Goal: Task Accomplishment & Management: Use online tool/utility

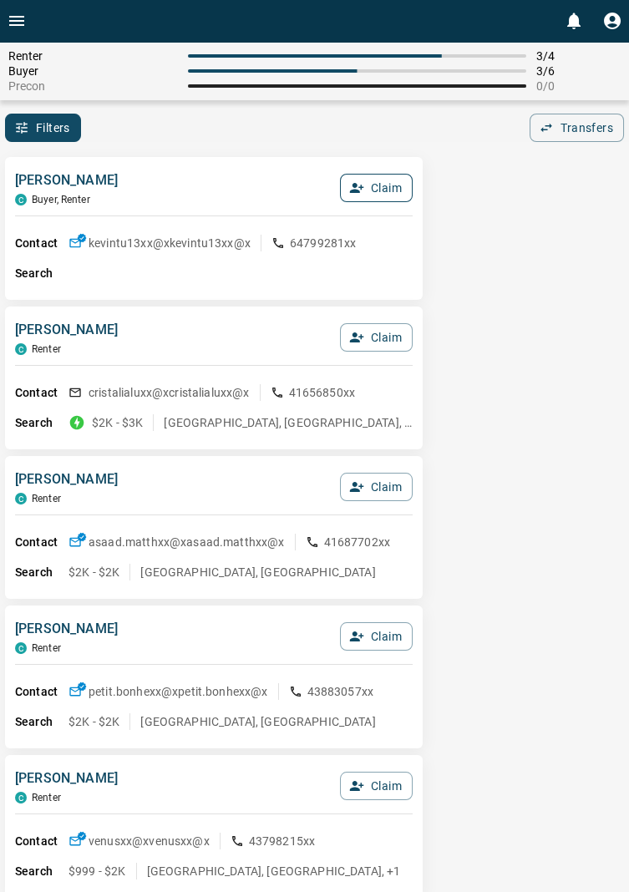
click at [382, 190] on button "Claim" at bounding box center [376, 188] width 73 height 28
click at [356, 186] on button "Confirm Claim" at bounding box center [352, 188] width 119 height 28
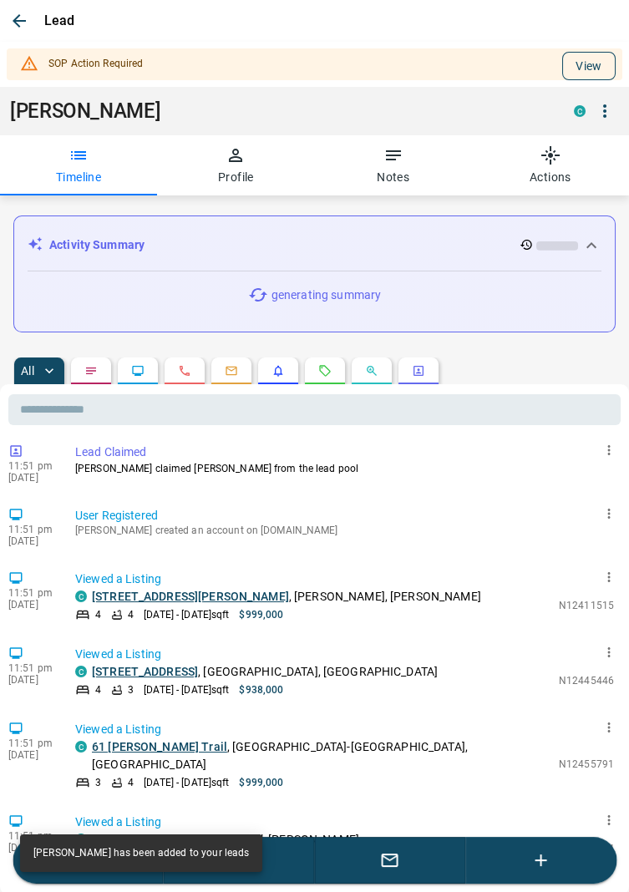
click at [595, 53] on button "View" at bounding box center [588, 66] width 53 height 28
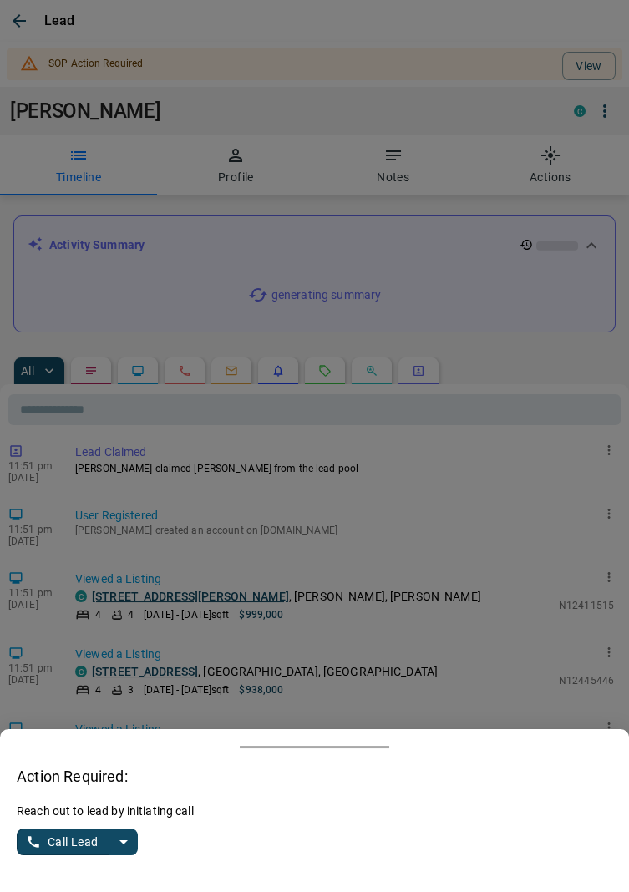
click at [136, 836] on button "split button" at bounding box center [123, 841] width 28 height 27
click at [99, 808] on li "Log Manual Call" at bounding box center [79, 809] width 102 height 25
click at [56, 832] on button "Log Manual Call" at bounding box center [72, 841] width 110 height 27
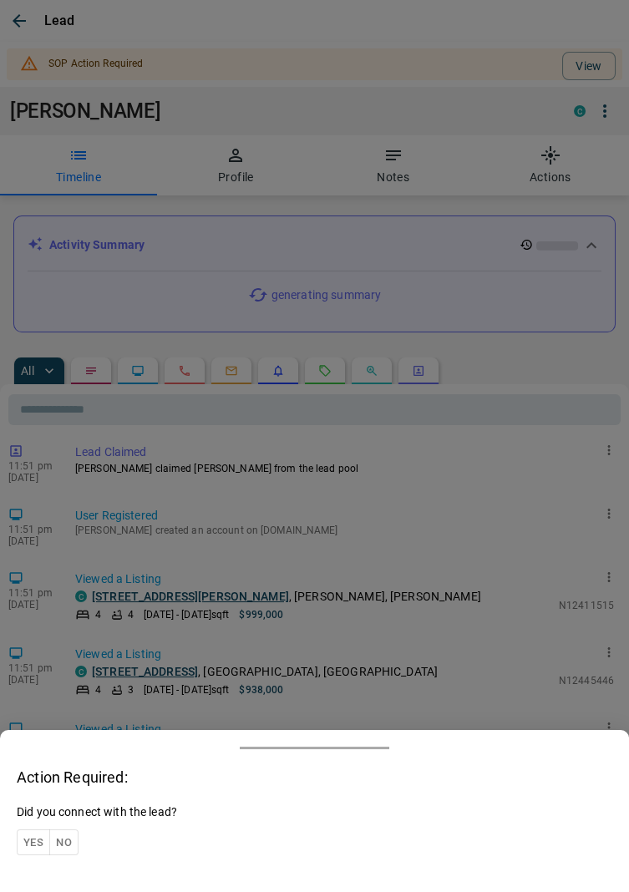
click at [38, 834] on button "Yes" at bounding box center [33, 842] width 33 height 26
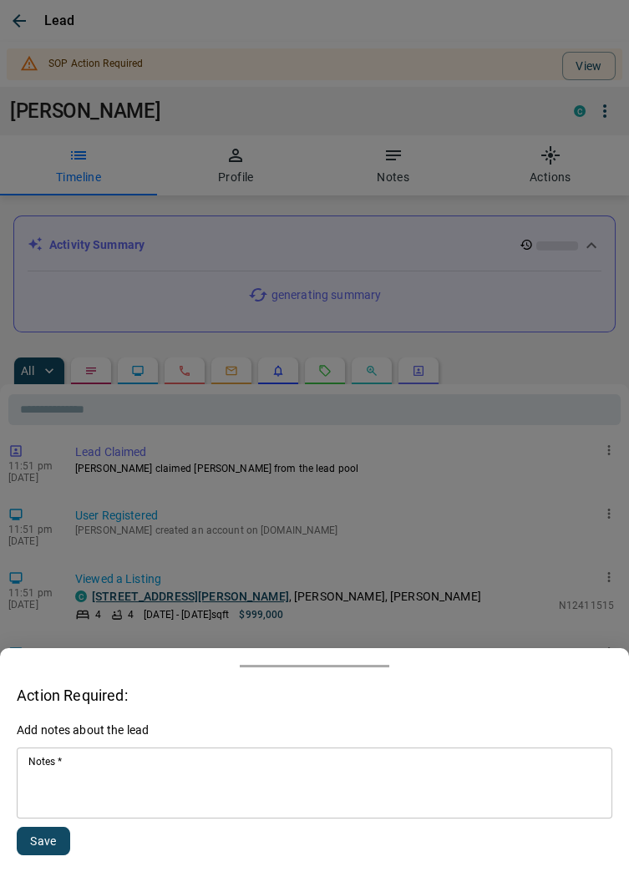
click at [99, 783] on textarea "Notes   *" at bounding box center [314, 783] width 572 height 57
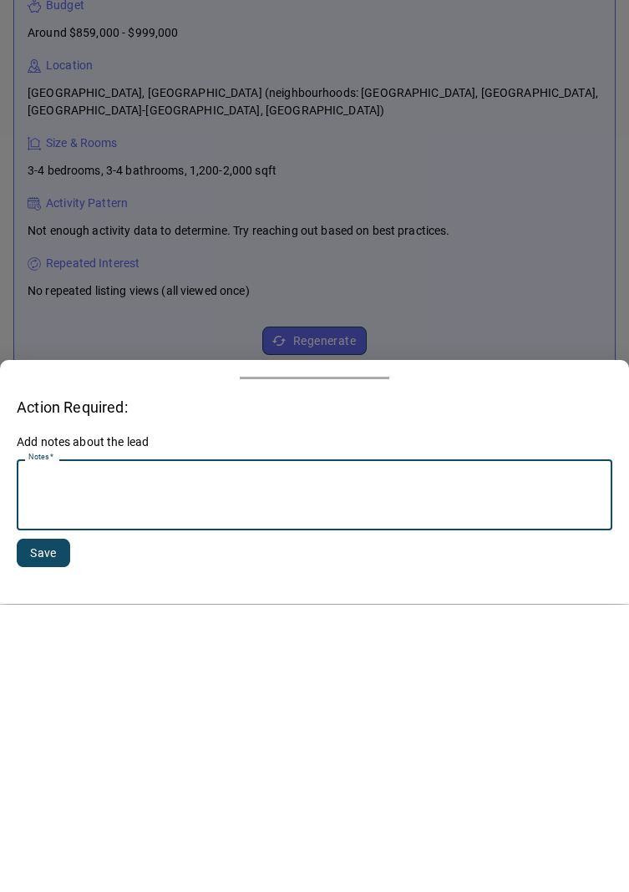
scroll to position [112, 0]
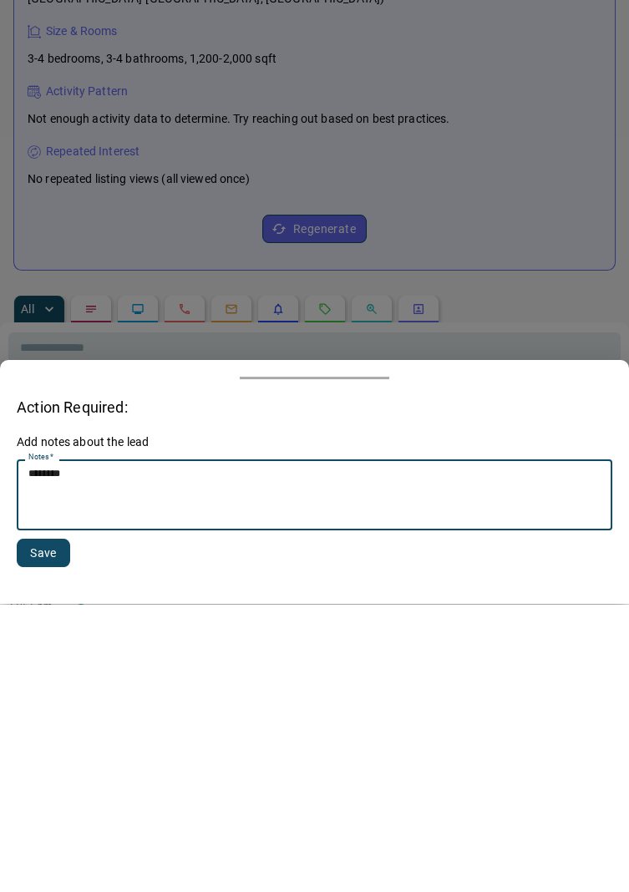
type textarea "*******"
click at [57, 838] on button "Save" at bounding box center [43, 841] width 53 height 28
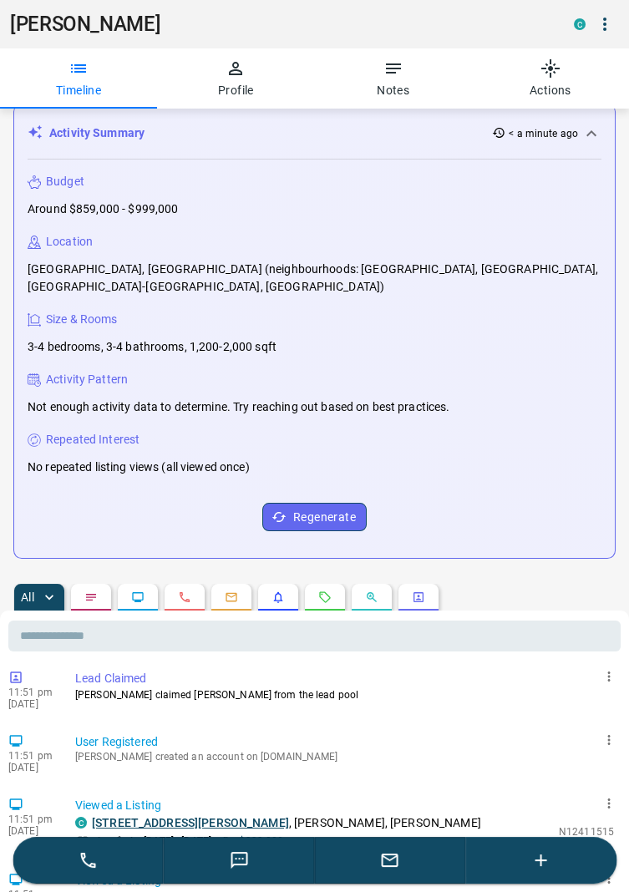
scroll to position [0, 0]
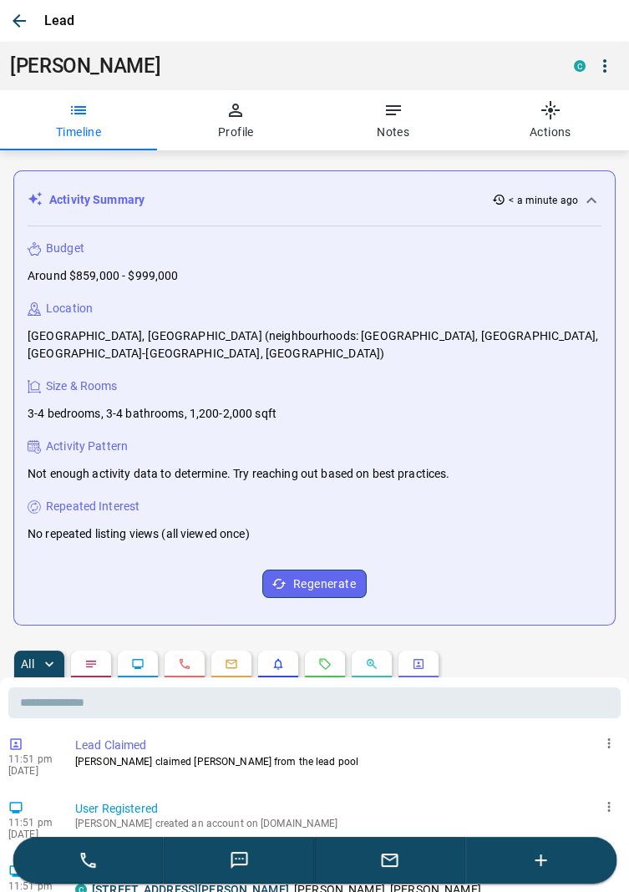
click at [21, 12] on icon "button" at bounding box center [19, 21] width 20 height 20
